Goal: Transaction & Acquisition: Download file/media

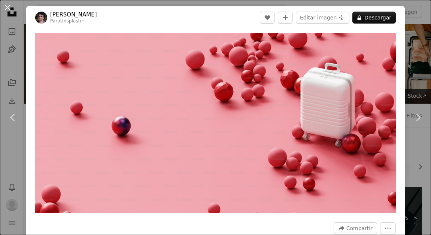
scroll to position [6618, 0]
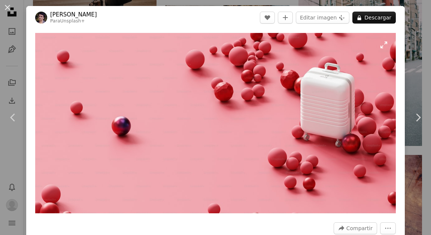
scroll to position [1, 0]
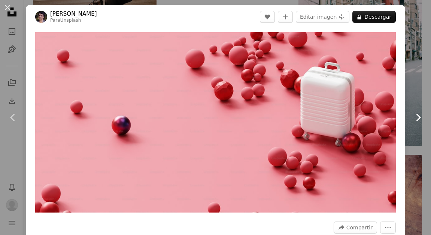
click at [408, 110] on link "Chevron right" at bounding box center [417, 118] width 26 height 72
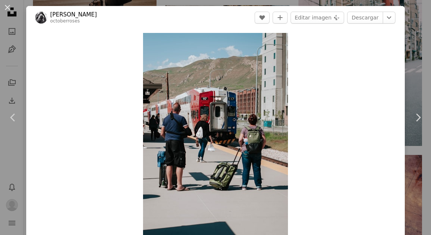
click at [107, 4] on div "An X shape Chevron left Chevron right [PERSON_NAME] octoberroses A heart A plus…" at bounding box center [215, 117] width 431 height 235
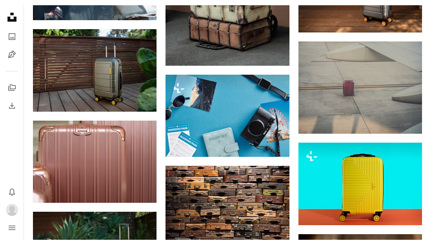
scroll to position [7056, 0]
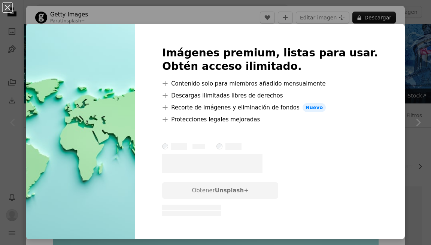
scroll to position [122, 0]
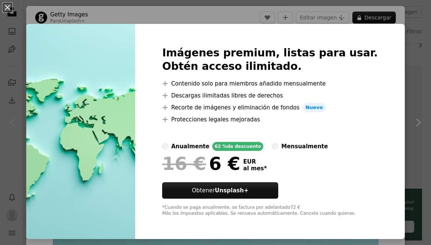
click at [21, 22] on div "An X shape Imágenes premium, listas para usar. Obtén acceso ilimitado. A plus s…" at bounding box center [215, 122] width 431 height 245
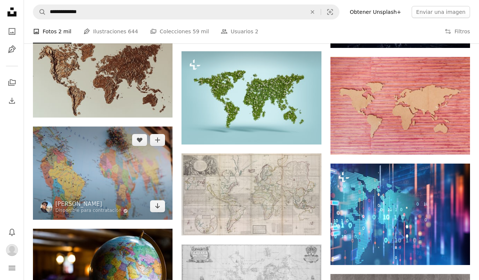
scroll to position [429, 0]
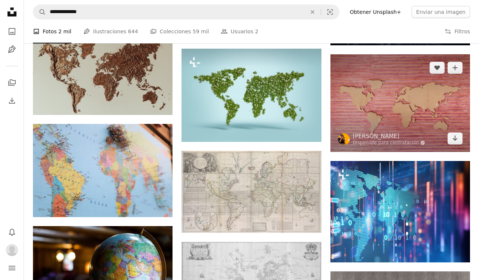
click at [407, 122] on img at bounding box center [400, 103] width 140 height 98
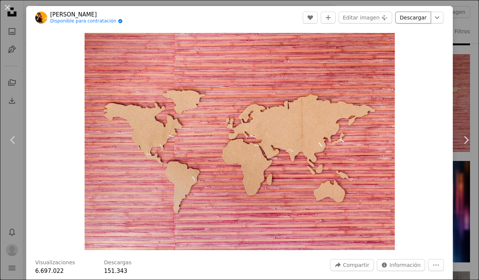
click at [417, 18] on link "Descargar" at bounding box center [413, 18] width 36 height 12
